Goal: Task Accomplishment & Management: Complete application form

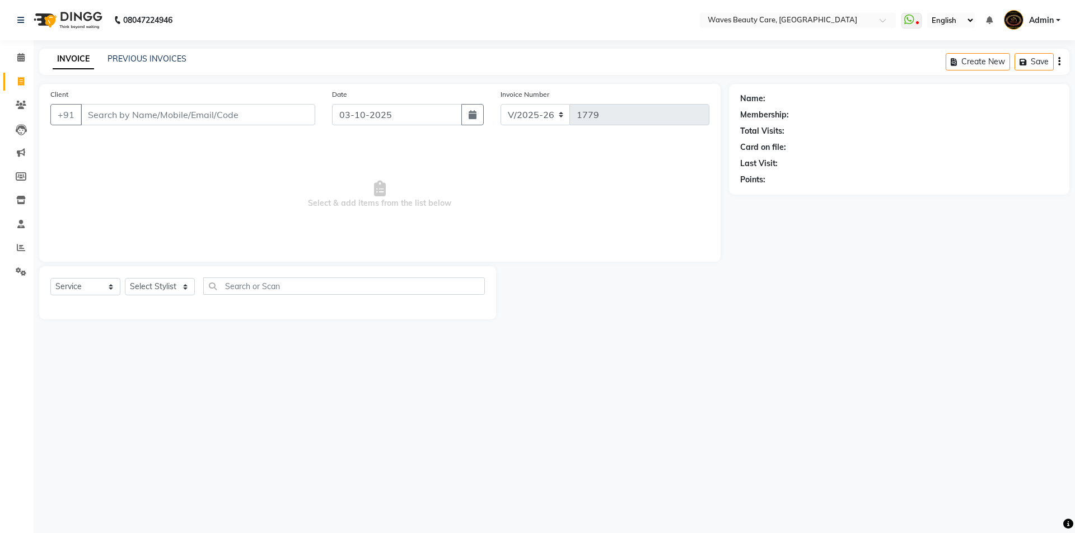
select select "5946"
select select "service"
drag, startPoint x: 0, startPoint y: 0, endPoint x: 140, endPoint y: 120, distance: 184.2
click at [140, 120] on input "Client" at bounding box center [198, 114] width 234 height 21
type input "6383353645"
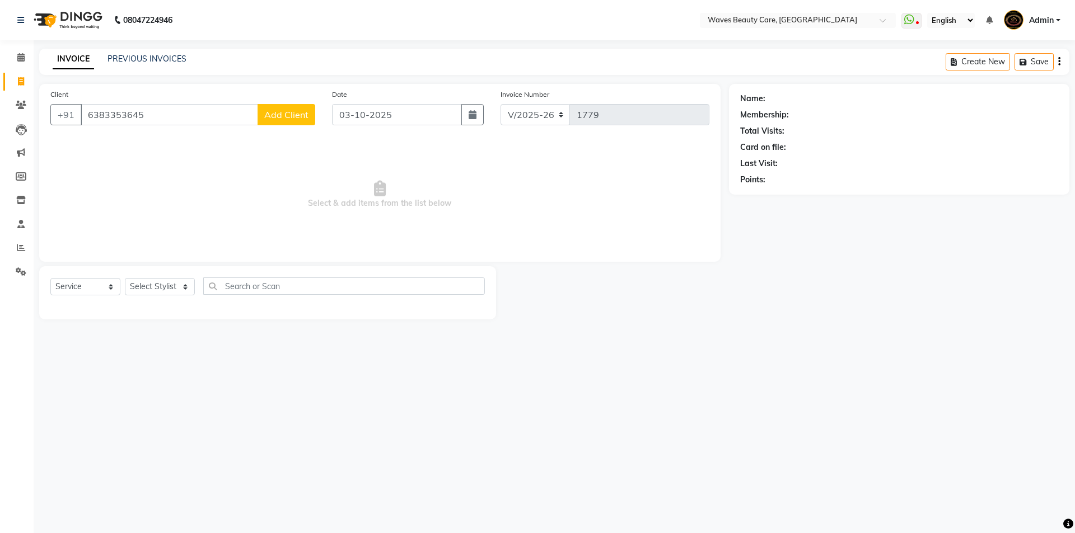
click at [280, 119] on span "Add Client" at bounding box center [286, 114] width 44 height 11
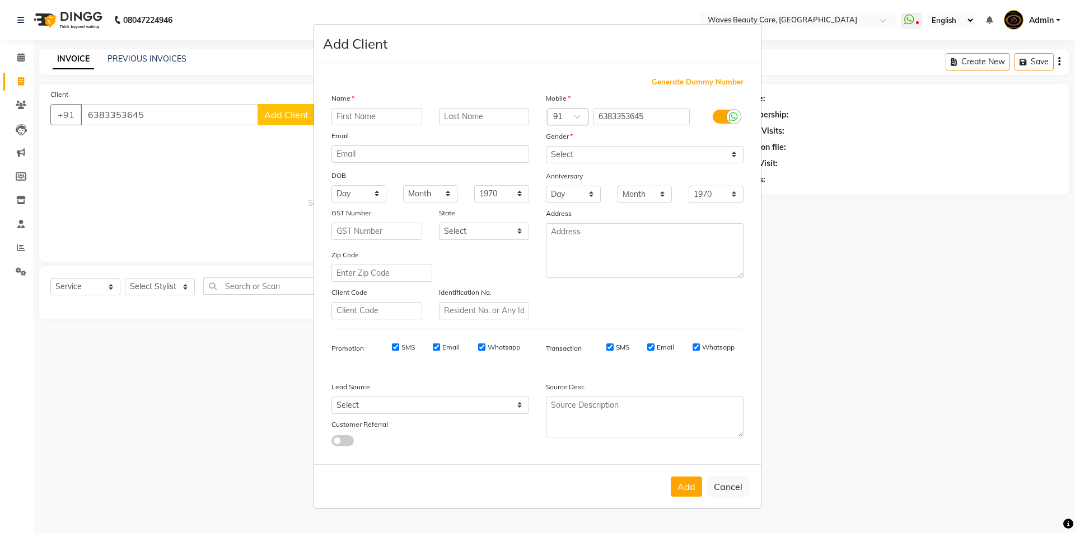
click at [396, 115] on input "text" at bounding box center [376, 116] width 91 height 17
type input "E"
type input "[PERSON_NAME]"
click at [564, 162] on select "Select [DEMOGRAPHIC_DATA] [DEMOGRAPHIC_DATA] Other Prefer Not To Say" at bounding box center [645, 154] width 198 height 17
select select "[DEMOGRAPHIC_DATA]"
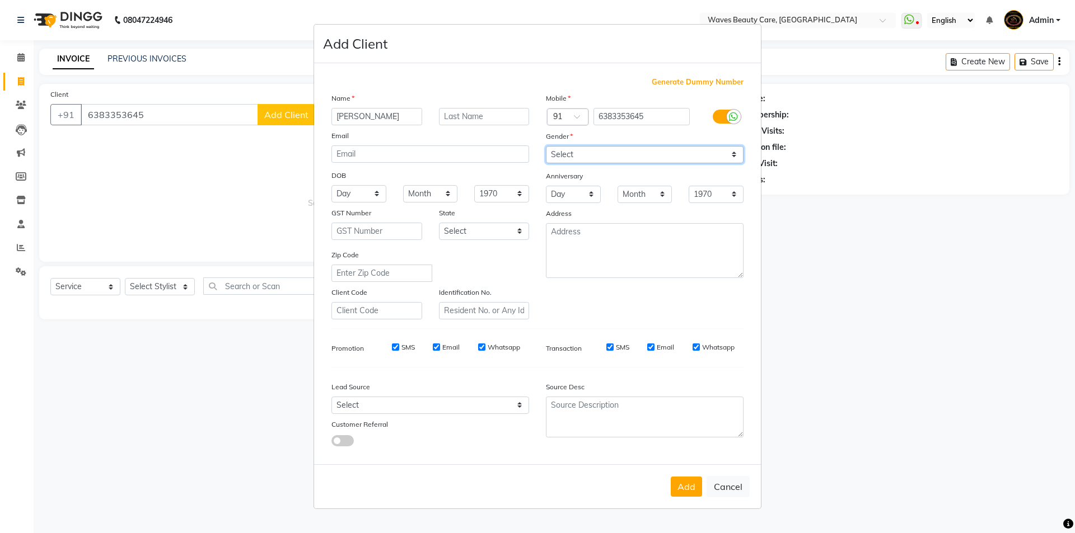
click at [546, 146] on select "Select [DEMOGRAPHIC_DATA] [DEMOGRAPHIC_DATA] Other Prefer Not To Say" at bounding box center [645, 154] width 198 height 17
click at [676, 491] on button "Add" at bounding box center [685, 487] width 31 height 20
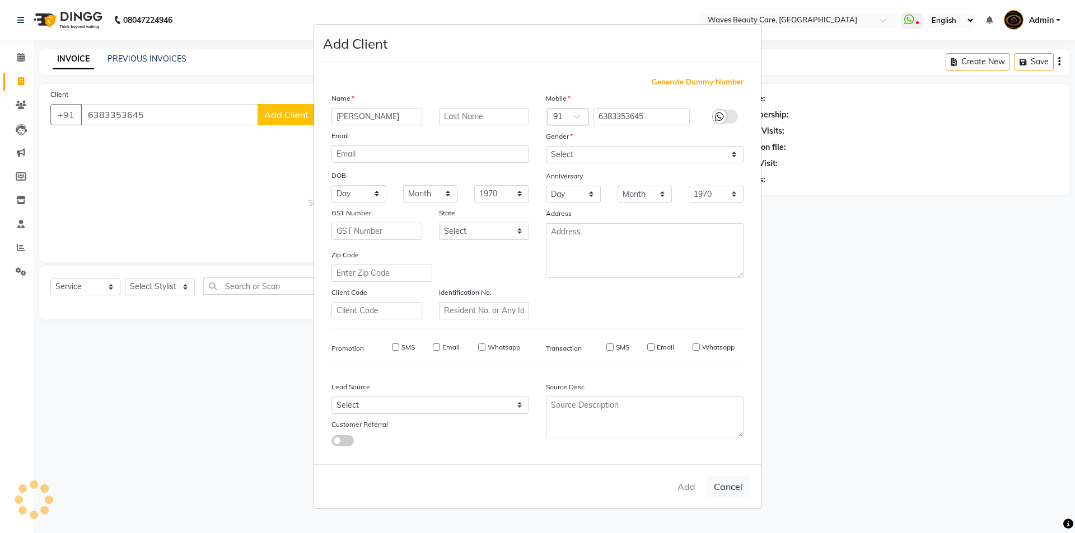
select select
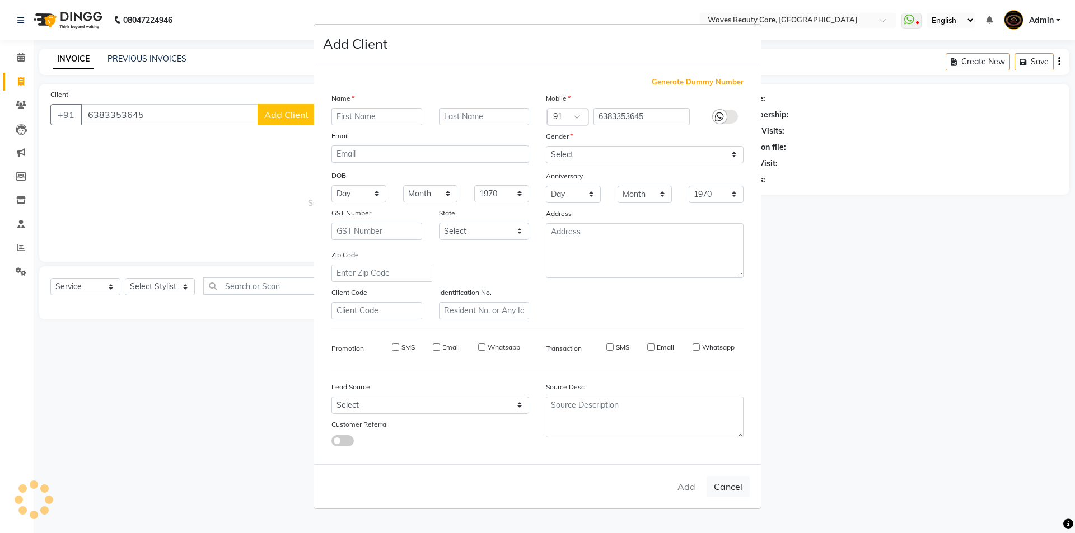
select select
checkbox input "false"
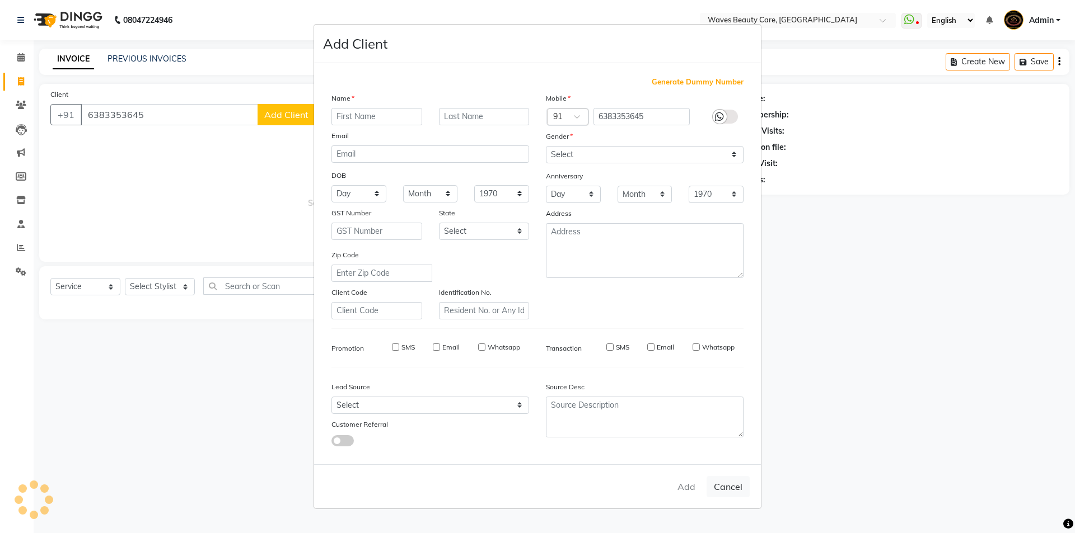
checkbox input "false"
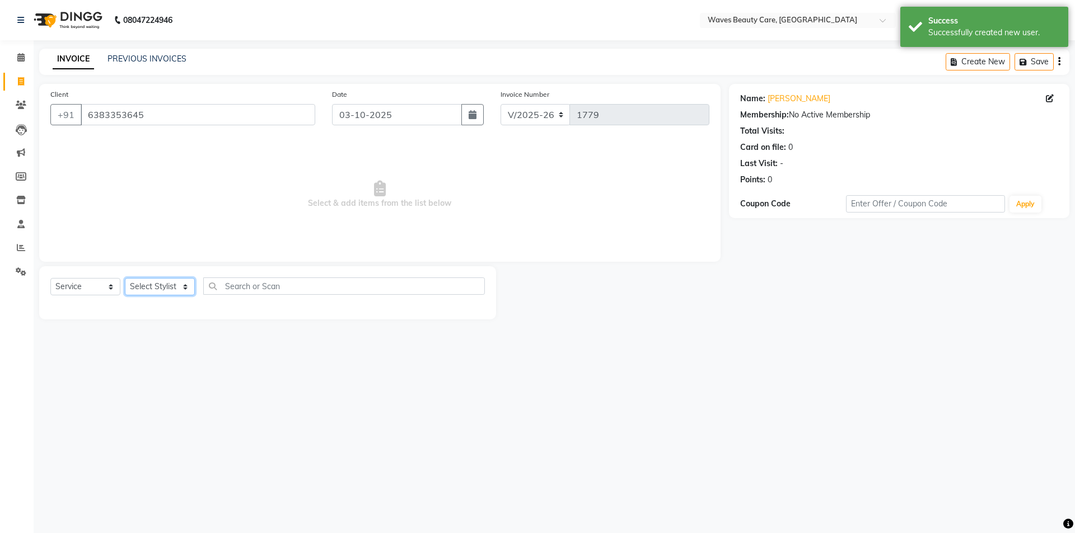
click at [167, 287] on select "Select Stylist ANJU DIVYA Yoganandhi [PERSON_NAME]" at bounding box center [160, 286] width 70 height 17
select select "42275"
click at [125, 278] on select "Select Stylist ANJU DIVYA Yoganandhi [PERSON_NAME]" at bounding box center [160, 286] width 70 height 17
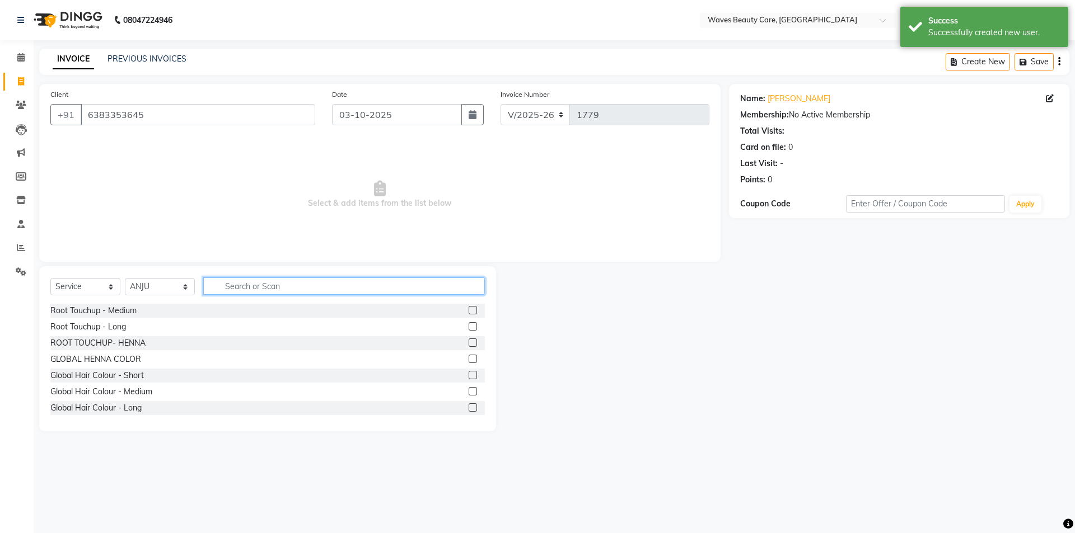
click at [242, 292] on input "text" at bounding box center [344, 286] width 282 height 17
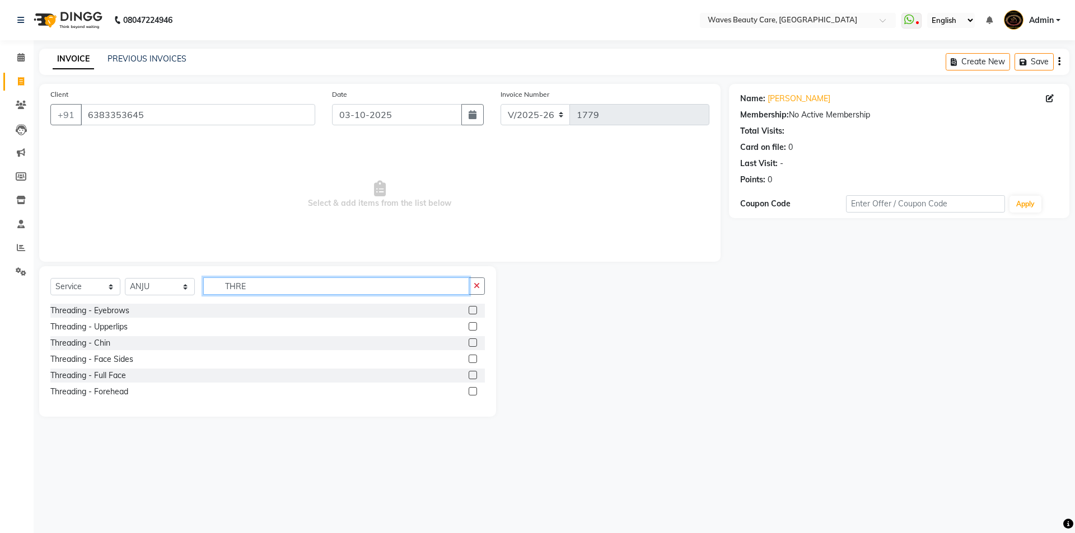
type input "THRE"
click at [471, 311] on label at bounding box center [472, 310] width 8 height 8
click at [471, 311] on input "checkbox" at bounding box center [471, 310] width 7 height 7
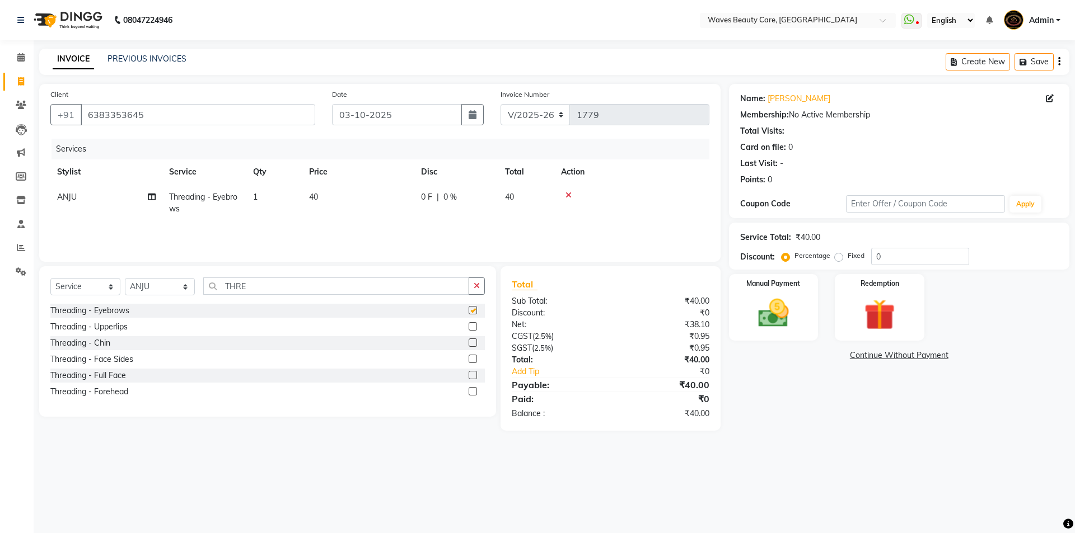
checkbox input "false"
click at [804, 315] on div "Manual Payment" at bounding box center [772, 307] width 93 height 69
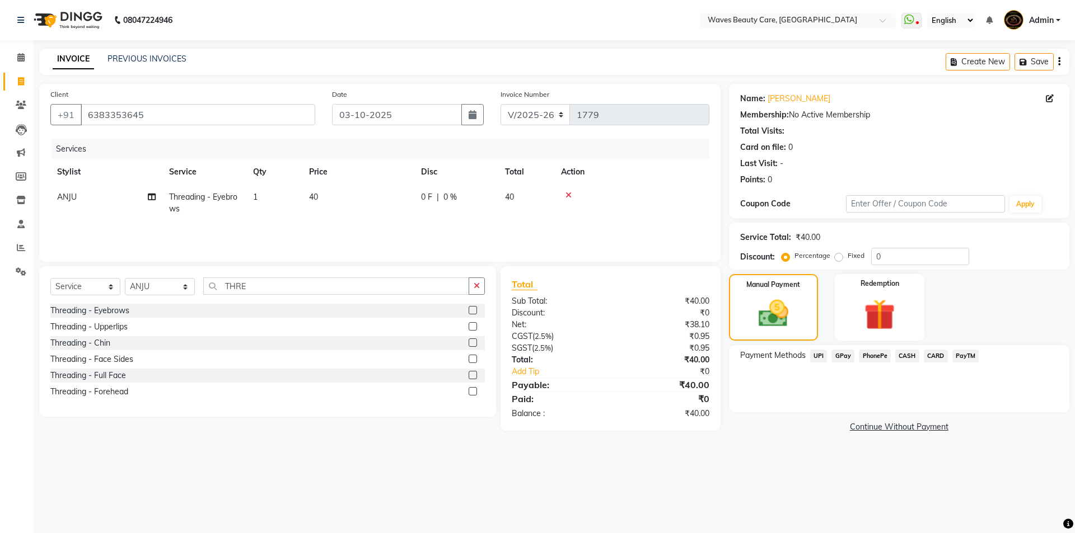
click at [912, 356] on span "CASH" at bounding box center [907, 356] width 24 height 13
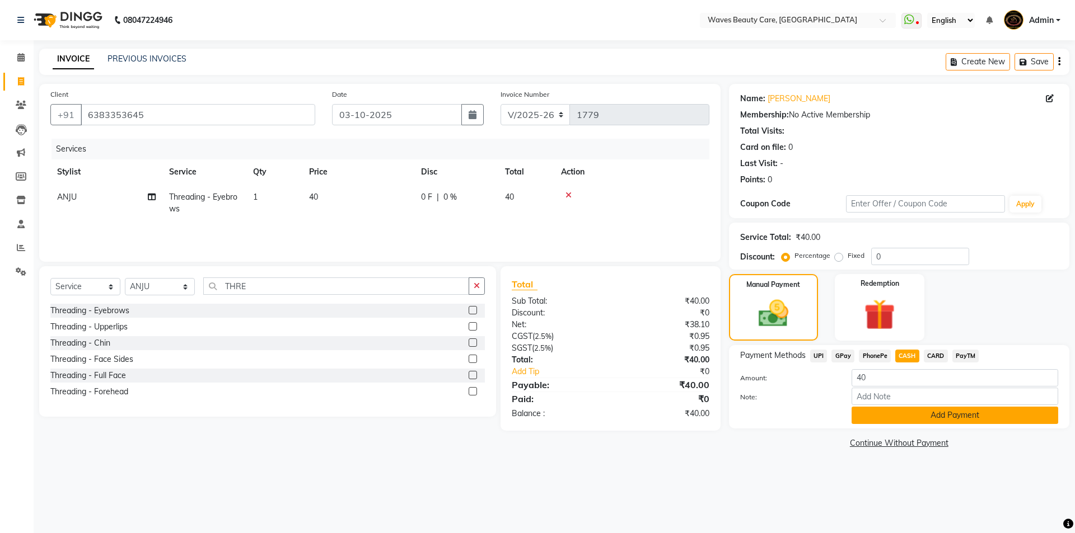
click at [928, 409] on button "Add Payment" at bounding box center [954, 415] width 207 height 17
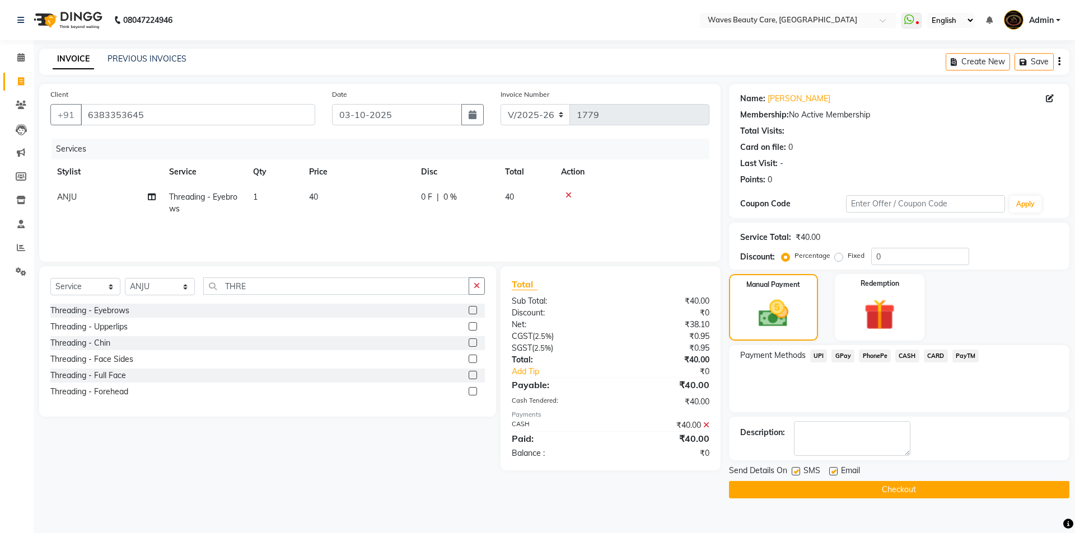
drag, startPoint x: 816, startPoint y: 479, endPoint x: 808, endPoint y: 486, distance: 10.3
click at [808, 486] on div "Send Details On SMS Email Checkout" at bounding box center [899, 482] width 340 height 34
click at [808, 486] on button "Checkout" at bounding box center [899, 489] width 340 height 17
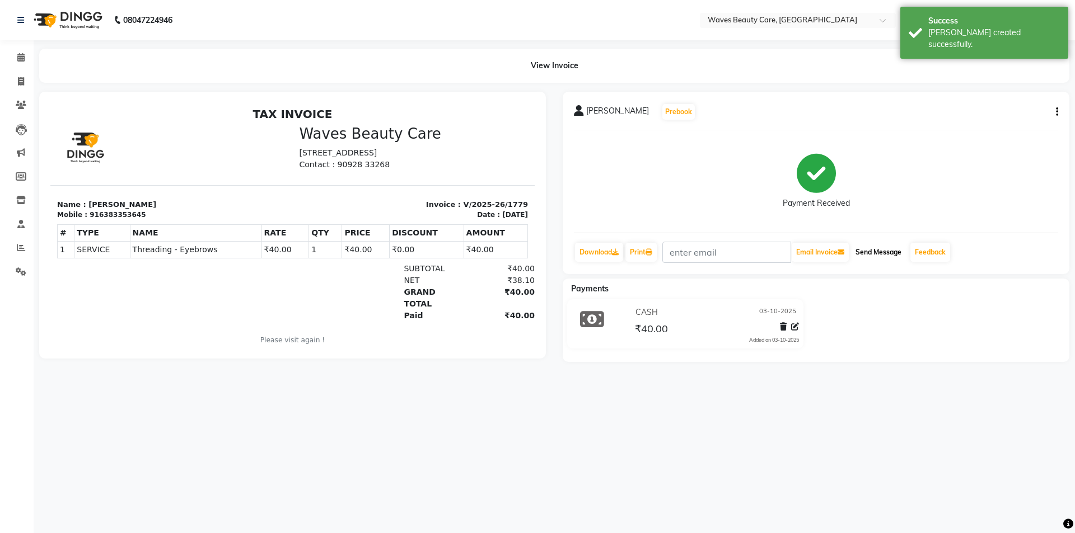
click at [890, 260] on button "Send Message" at bounding box center [878, 252] width 55 height 19
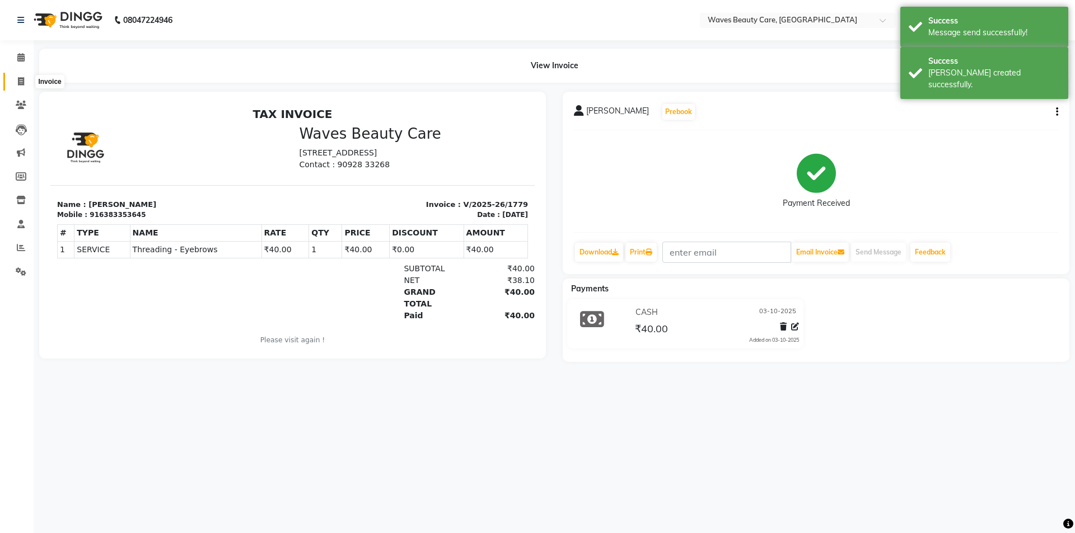
click at [22, 81] on icon at bounding box center [21, 81] width 6 height 8
select select "service"
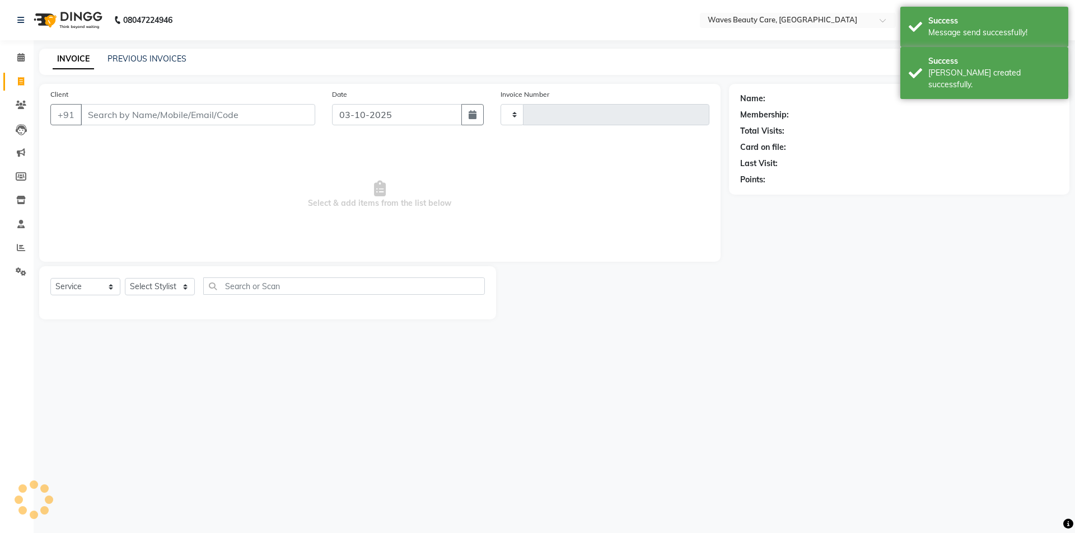
type input "1780"
select select "5946"
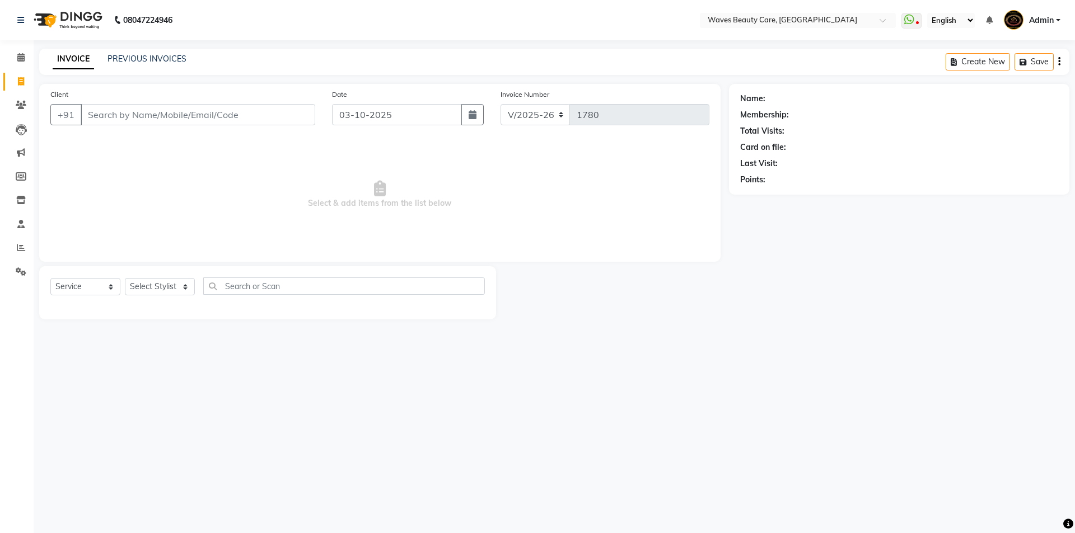
click at [832, 128] on div "Total Visits:" at bounding box center [899, 131] width 318 height 12
click at [175, 117] on input "Client" at bounding box center [198, 114] width 234 height 21
type input "7867841121"
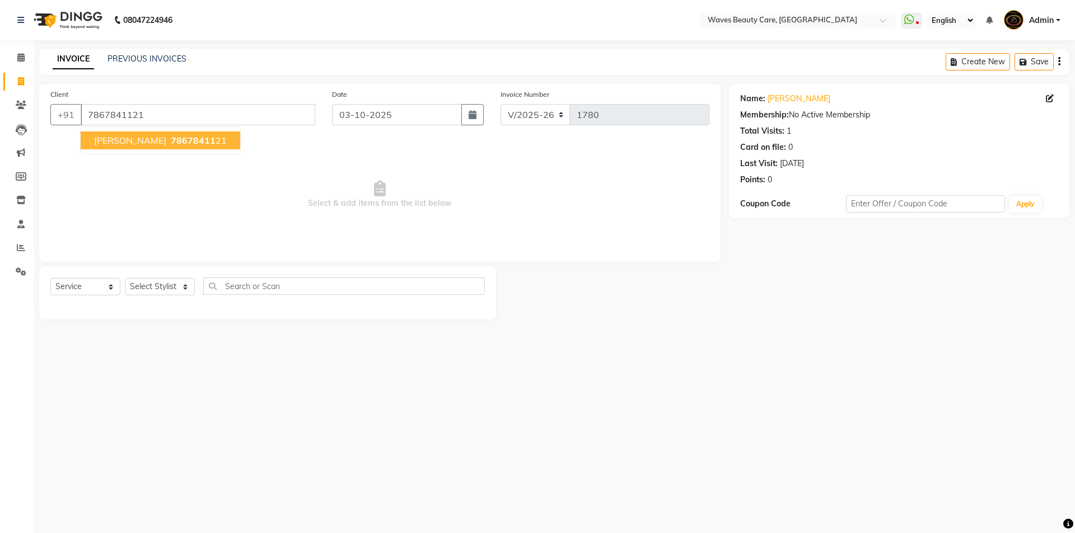
click at [175, 144] on span "78678411" at bounding box center [193, 140] width 45 height 11
click at [172, 294] on select "Select Stylist ANJU DIVYA Yoganandhi [PERSON_NAME]" at bounding box center [160, 286] width 70 height 17
select select "42275"
click at [125, 278] on select "Select Stylist ANJU DIVYA Yoganandhi [PERSON_NAME]" at bounding box center [160, 286] width 70 height 17
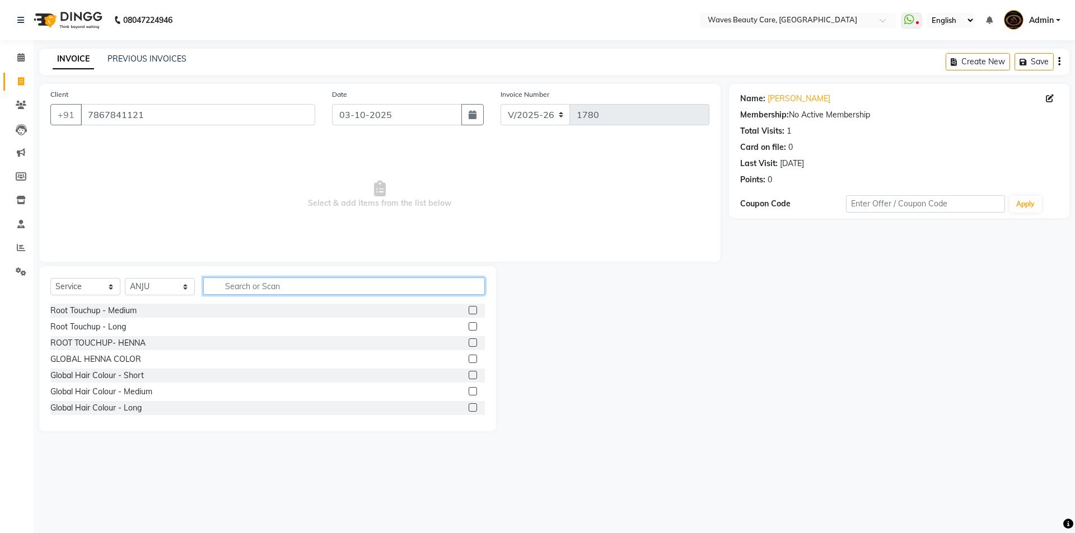
click at [229, 290] on input "text" at bounding box center [344, 286] width 282 height 17
type input "THRE"
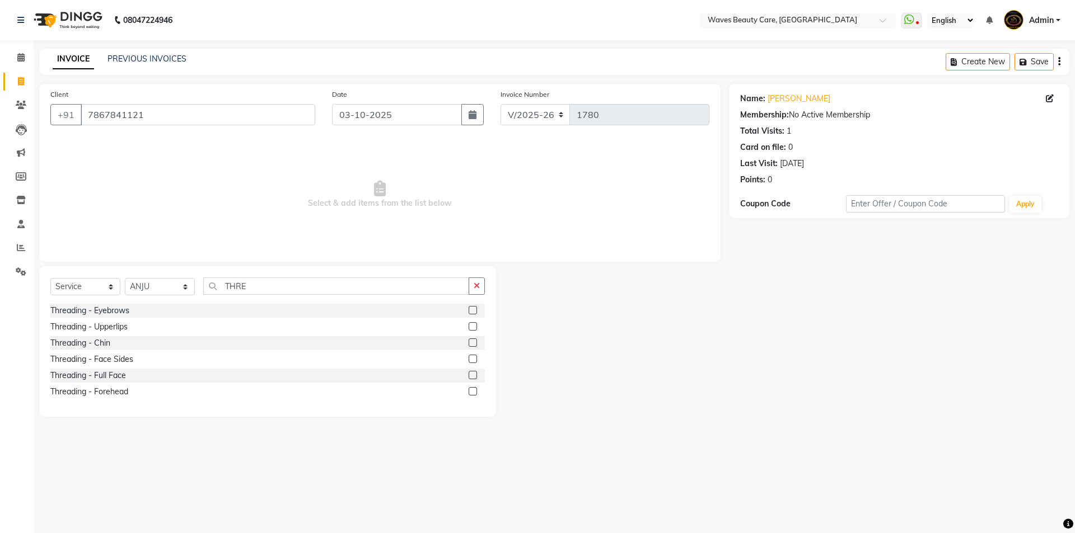
click at [475, 313] on label at bounding box center [472, 310] width 8 height 8
click at [475, 313] on input "checkbox" at bounding box center [471, 310] width 7 height 7
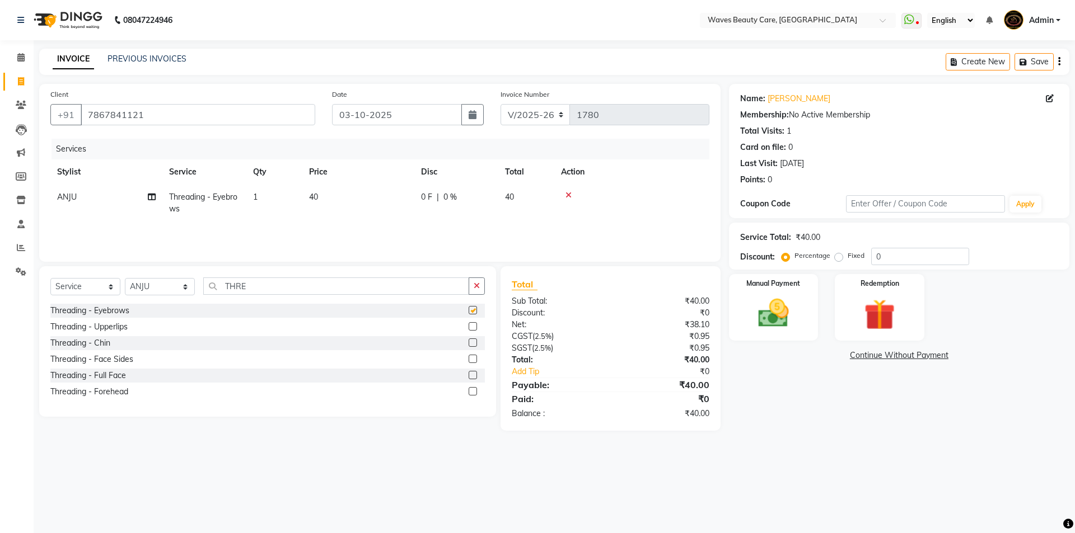
checkbox input "false"
click at [774, 304] on img at bounding box center [773, 313] width 52 height 37
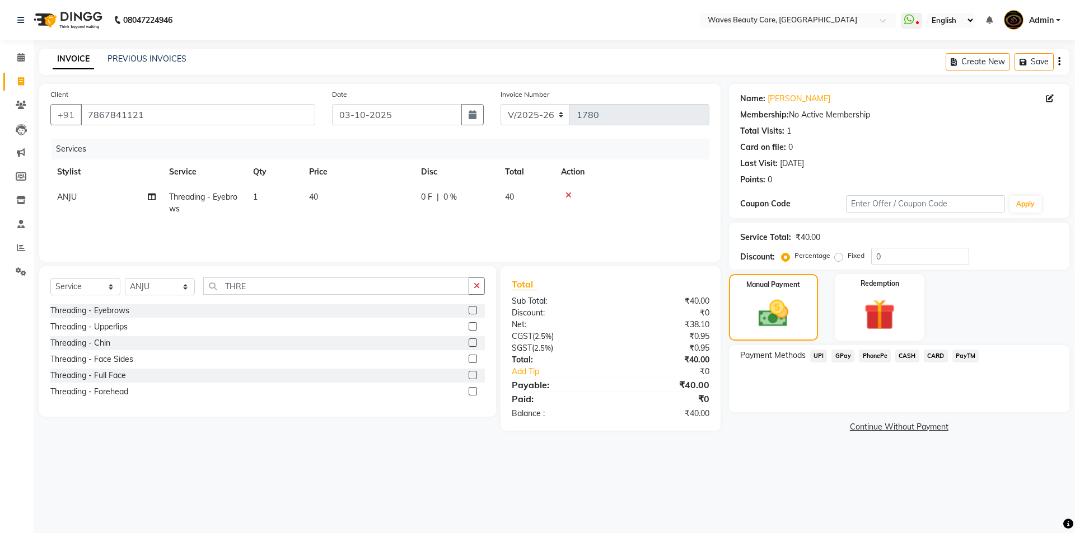
click at [905, 358] on span "CASH" at bounding box center [907, 356] width 24 height 13
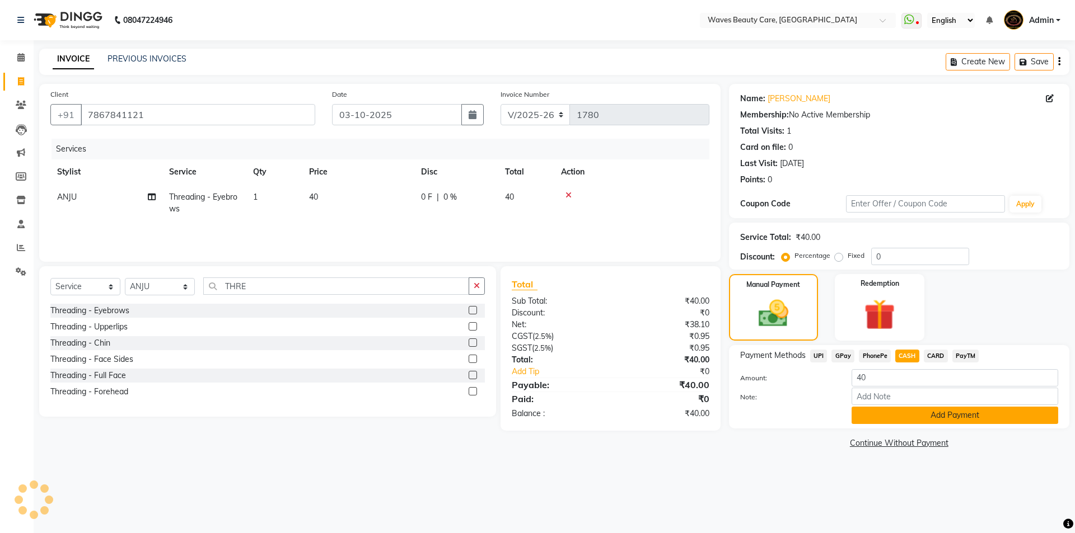
click at [886, 409] on button "Add Payment" at bounding box center [954, 415] width 207 height 17
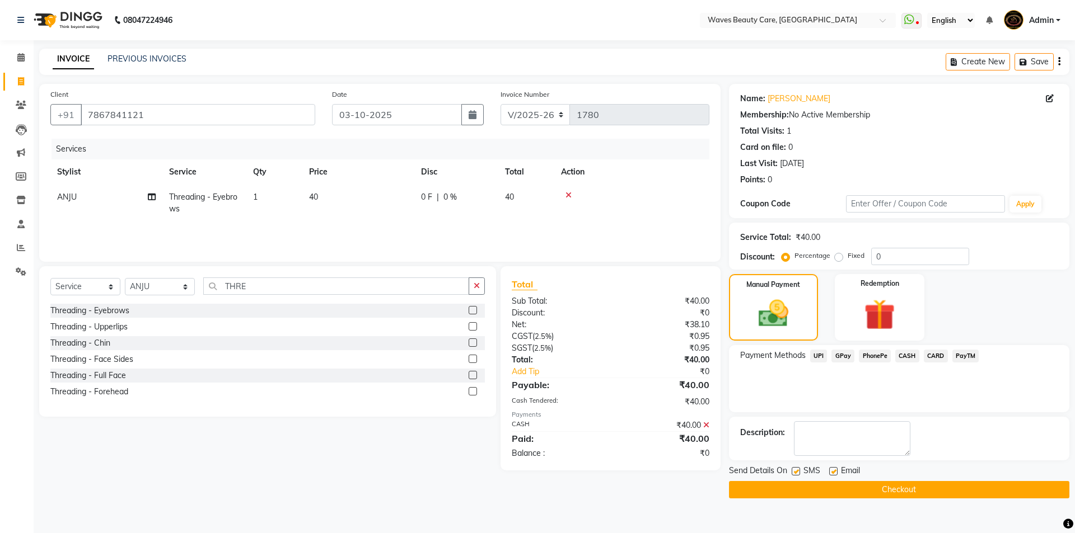
click at [864, 491] on button "Checkout" at bounding box center [899, 489] width 340 height 17
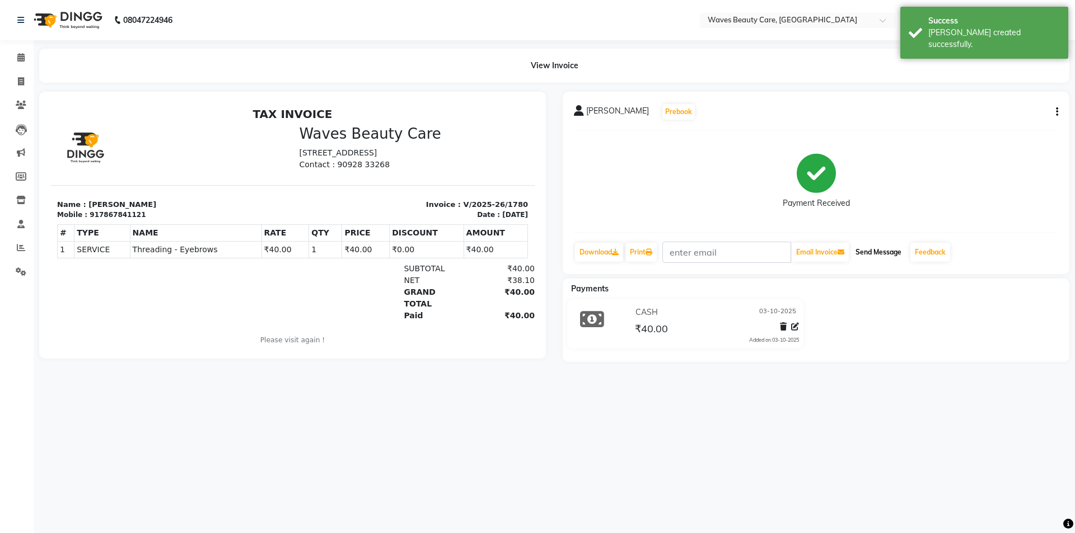
click at [888, 251] on button "Send Message" at bounding box center [878, 252] width 55 height 19
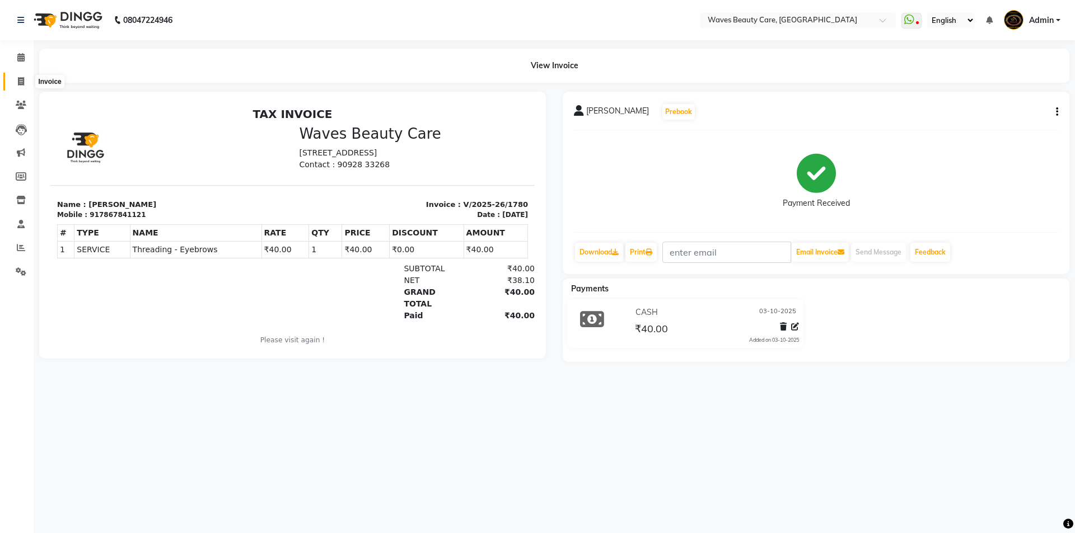
click at [22, 77] on icon at bounding box center [21, 81] width 6 height 8
select select "5946"
select select "service"
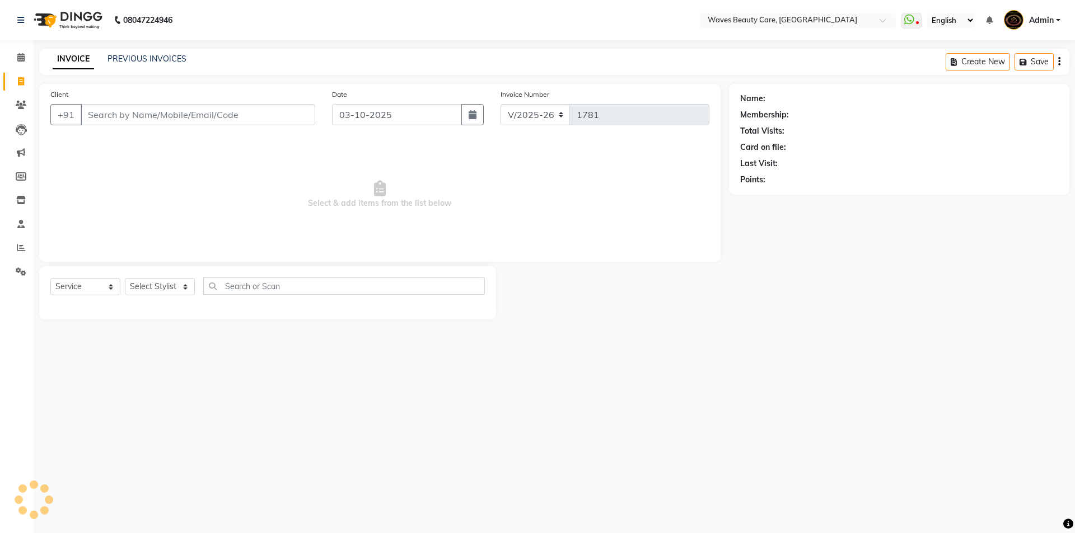
click at [133, 115] on input "Client" at bounding box center [198, 114] width 234 height 21
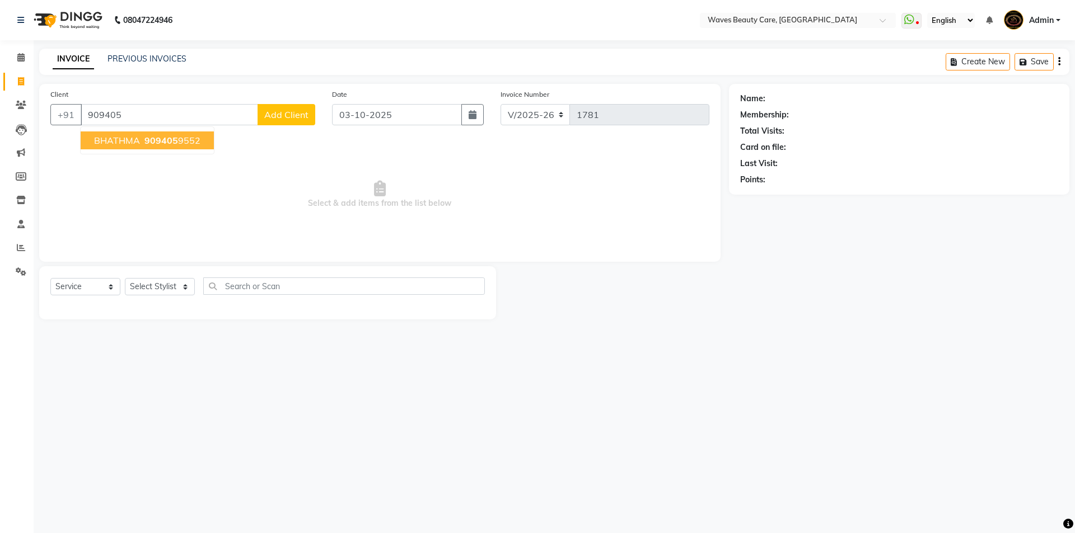
click at [115, 140] on span "BHATHMA" at bounding box center [117, 140] width 46 height 11
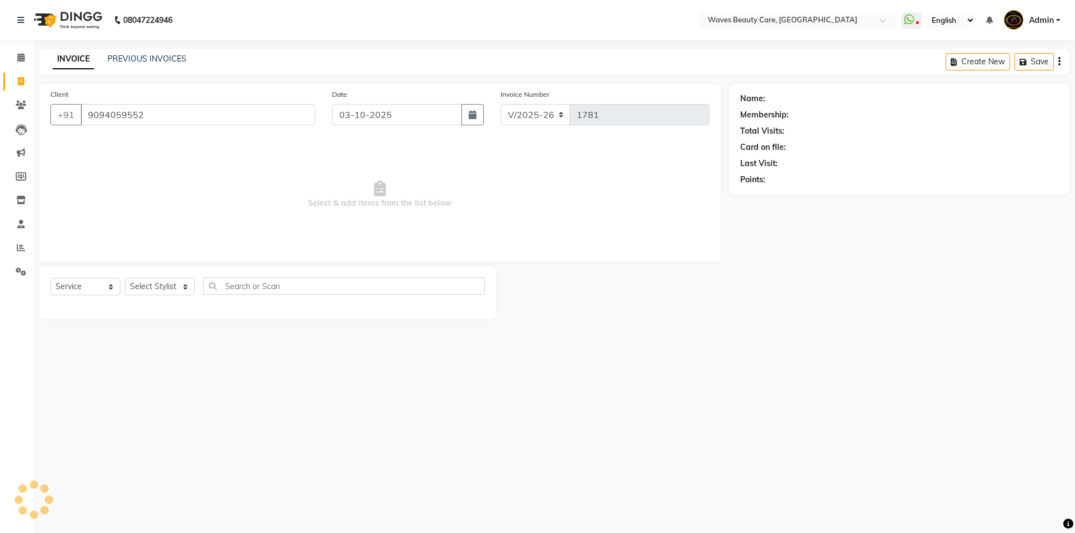
type input "9094059552"
click at [169, 285] on select "Select Stylist ANJU DIVYA Yoganandhi [PERSON_NAME]" at bounding box center [160, 286] width 70 height 17
select select "42275"
click at [125, 278] on select "Select Stylist ANJU DIVYA Yoganandhi [PERSON_NAME]" at bounding box center [160, 286] width 70 height 17
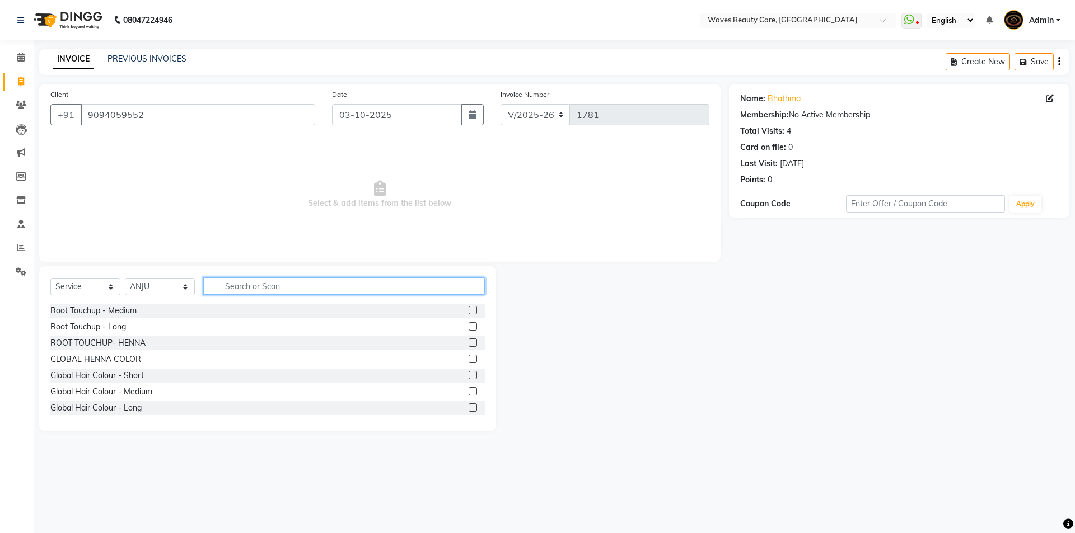
click at [255, 288] on input "text" at bounding box center [344, 286] width 282 height 17
click at [285, 286] on input "text" at bounding box center [344, 286] width 282 height 17
type input "THRE"
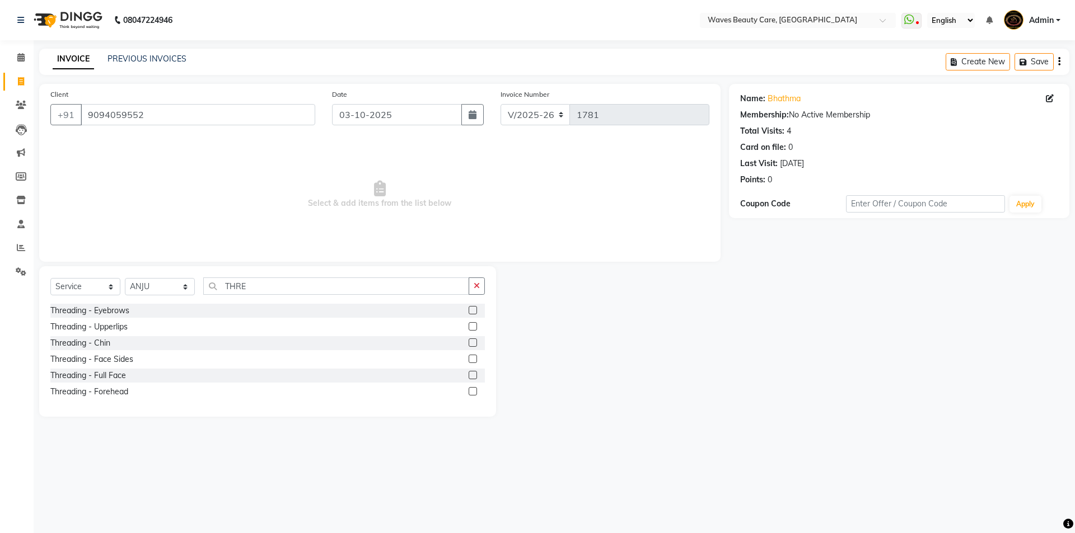
click at [473, 310] on label at bounding box center [472, 310] width 8 height 8
click at [473, 310] on input "checkbox" at bounding box center [471, 310] width 7 height 7
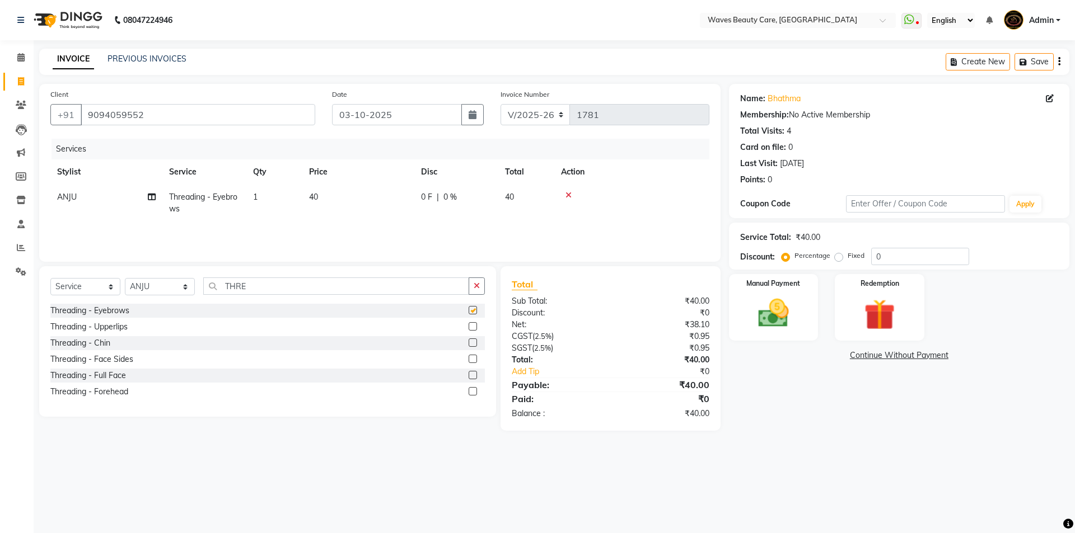
checkbox input "false"
click at [742, 298] on div "Manual Payment" at bounding box center [772, 307] width 93 height 69
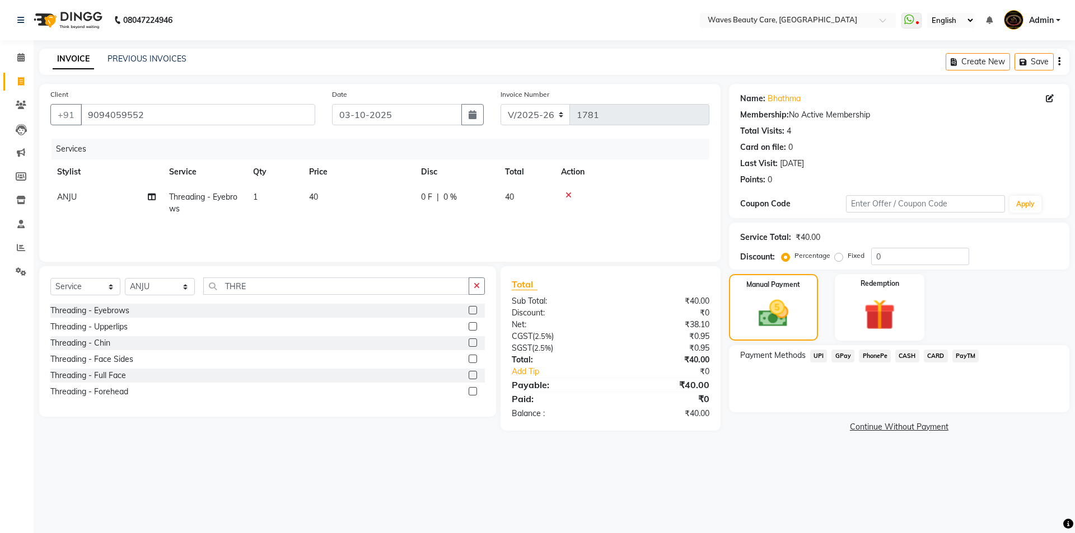
click at [904, 355] on span "CASH" at bounding box center [907, 356] width 24 height 13
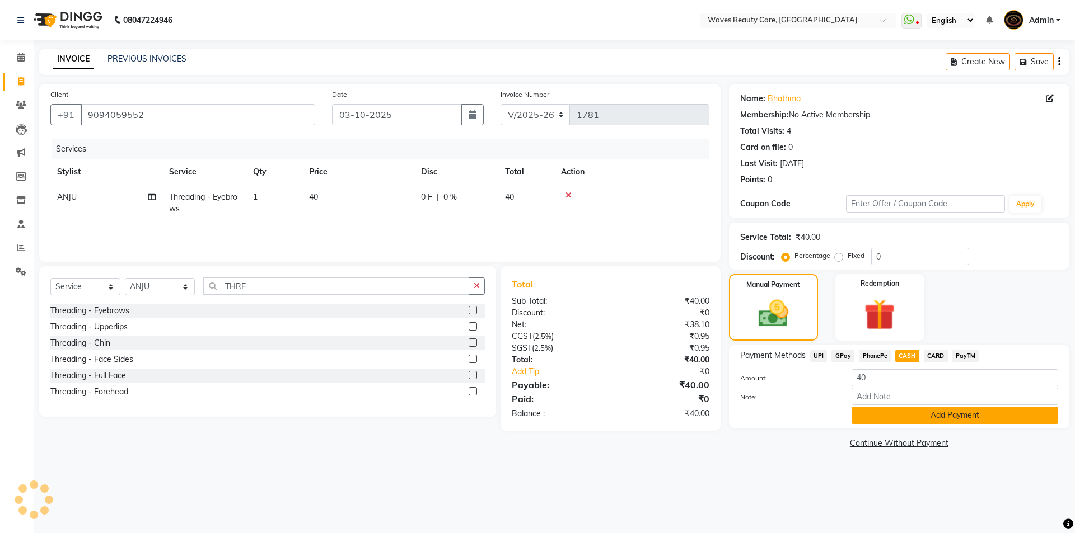
click at [891, 419] on button "Add Payment" at bounding box center [954, 415] width 207 height 17
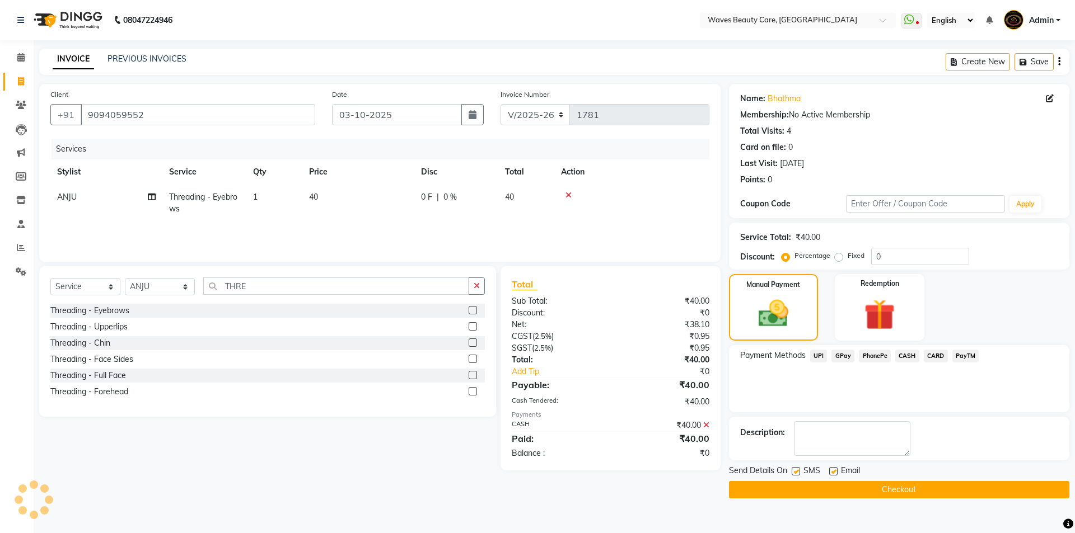
click at [884, 491] on button "Checkout" at bounding box center [899, 489] width 340 height 17
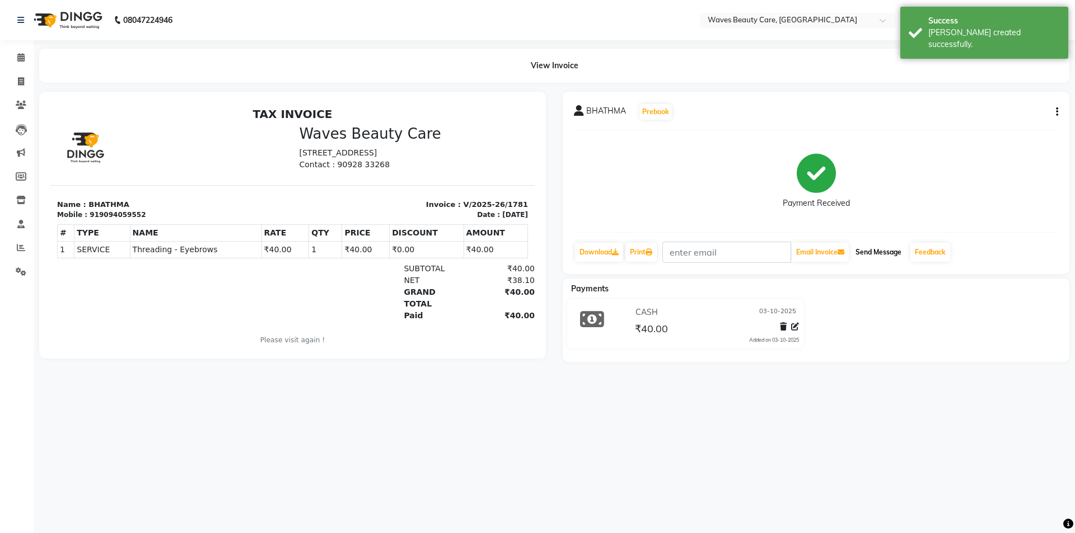
click at [889, 254] on button "Send Message" at bounding box center [878, 252] width 55 height 19
